Goal: Information Seeking & Learning: Learn about a topic

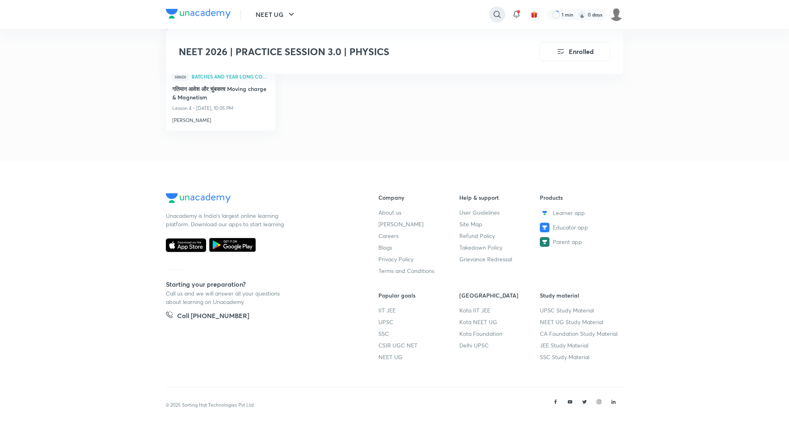
click at [503, 12] on div at bounding box center [497, 14] width 16 height 16
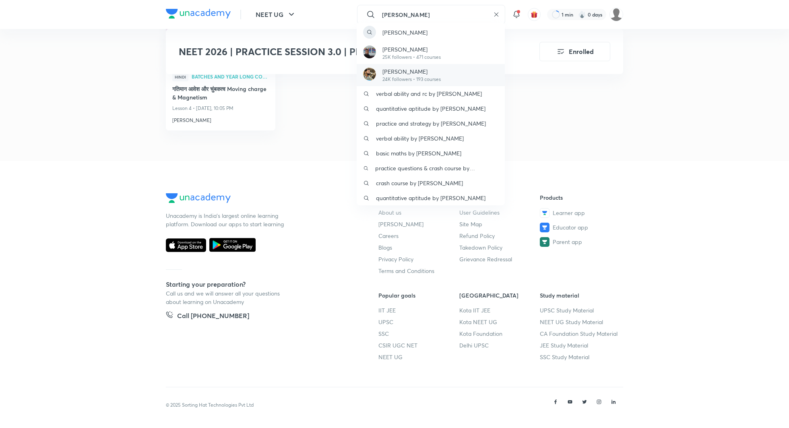
type input "anupam"
click at [423, 77] on p "24K followers • 193 courses" at bounding box center [412, 79] width 58 height 7
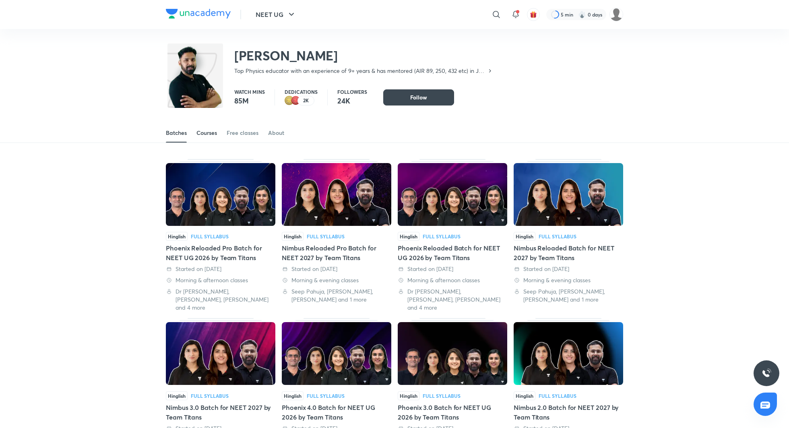
click at [212, 128] on link "Courses" at bounding box center [207, 132] width 21 height 19
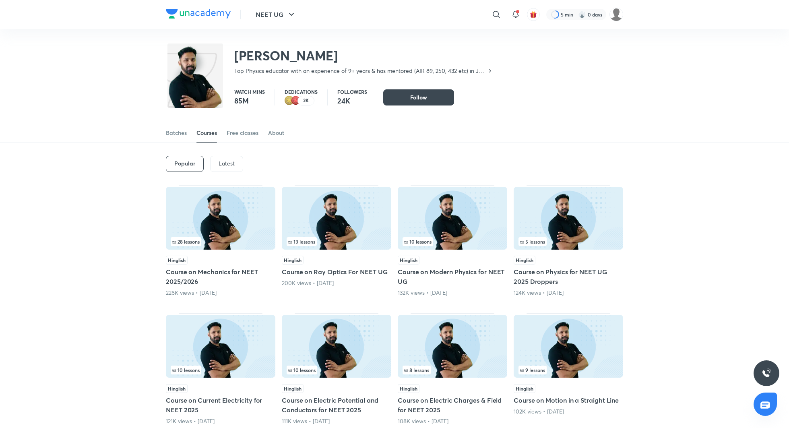
click at [218, 162] on div "Latest" at bounding box center [226, 164] width 33 height 16
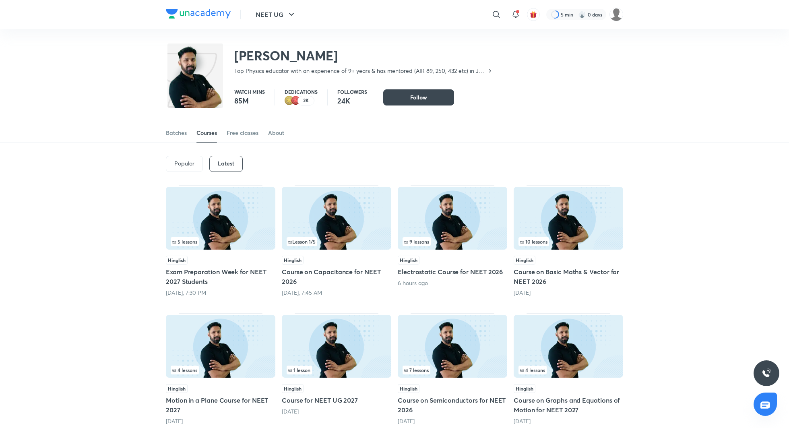
click at [218, 273] on h5 "Exam Preparation Week for NEET 2027 Students" at bounding box center [221, 276] width 110 height 19
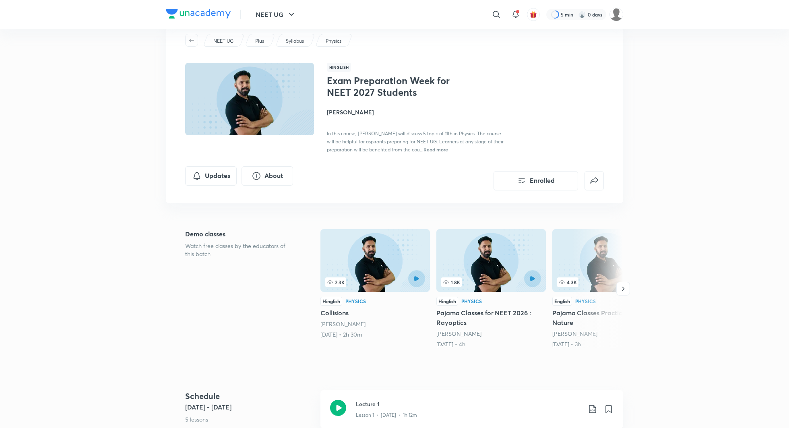
scroll to position [33, 0]
